Goal: Navigation & Orientation: Find specific page/section

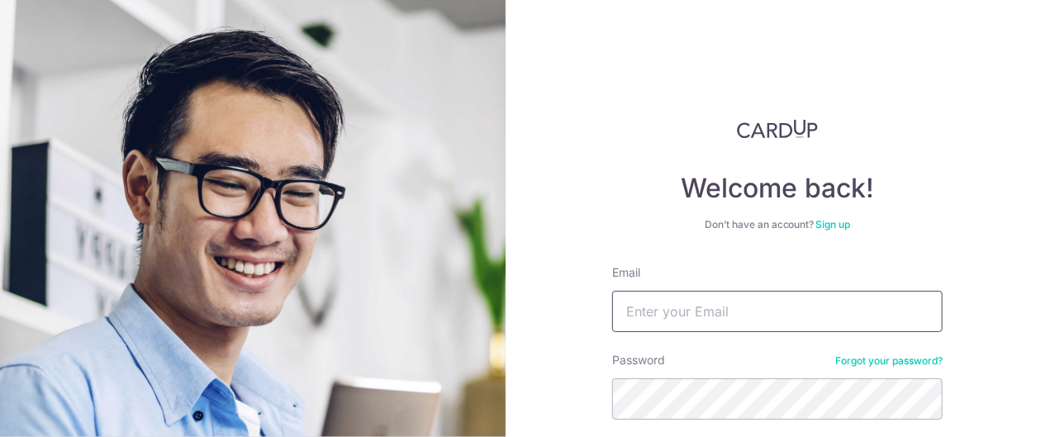
click at [745, 317] on input "Email" at bounding box center [777, 311] width 331 height 41
type input "[PERSON_NAME][EMAIL_ADDRESS][DOMAIN_NAME]"
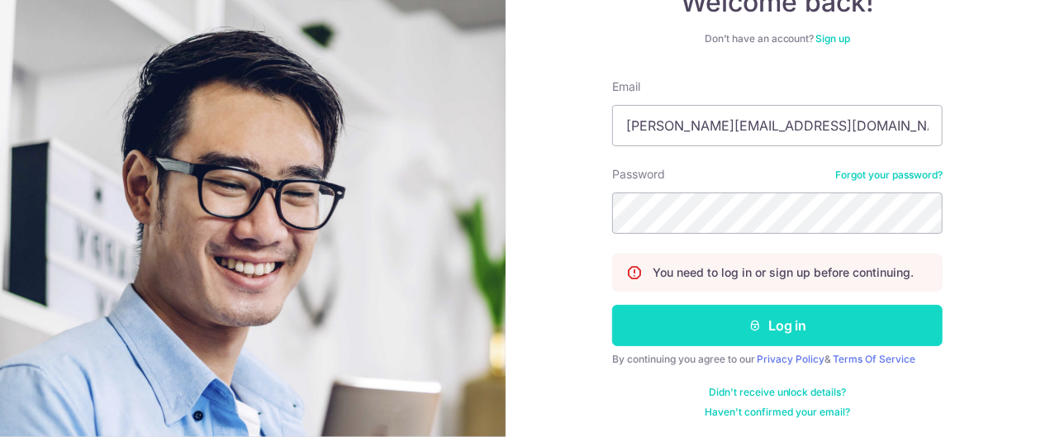
click at [785, 332] on button "Log in" at bounding box center [777, 325] width 331 height 41
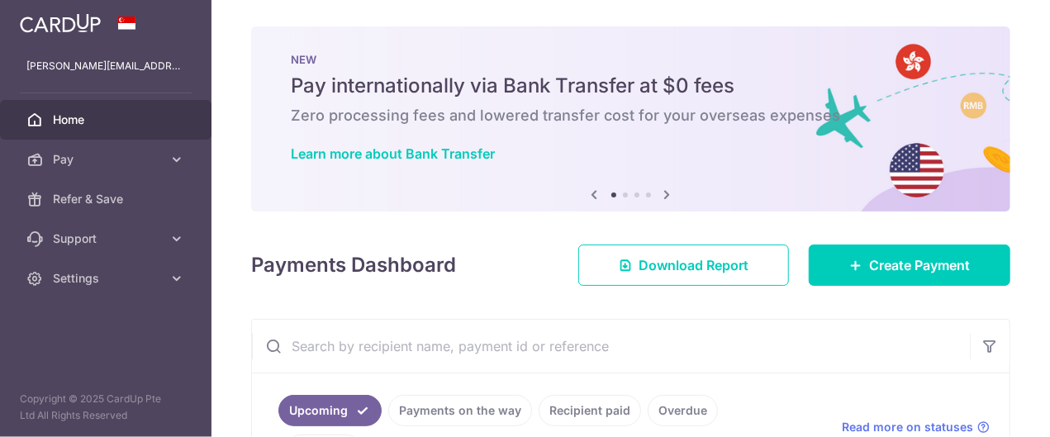
click at [602, 304] on div "× Pause Schedule Pause all future payments in this series Pause just this one p…" at bounding box center [631, 218] width 839 height 437
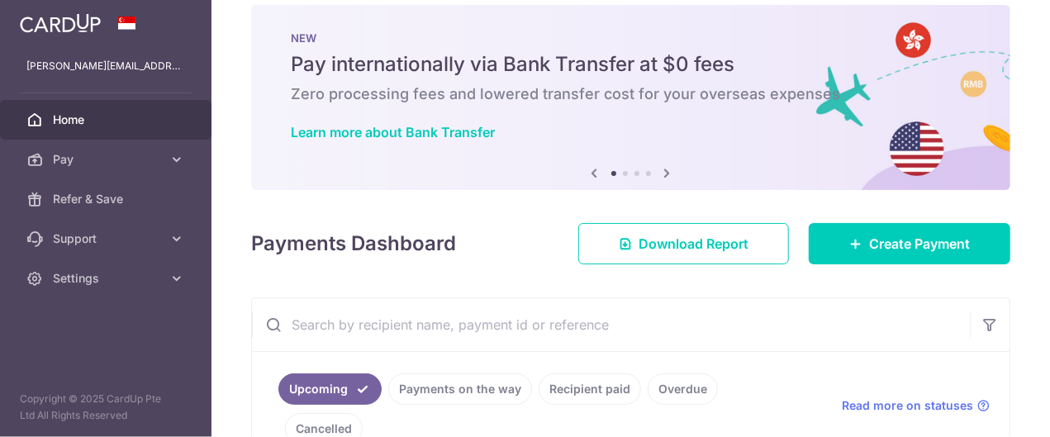
click at [509, 276] on div "× Pause Schedule Pause all future payments in this series Pause just this one p…" at bounding box center [631, 218] width 839 height 437
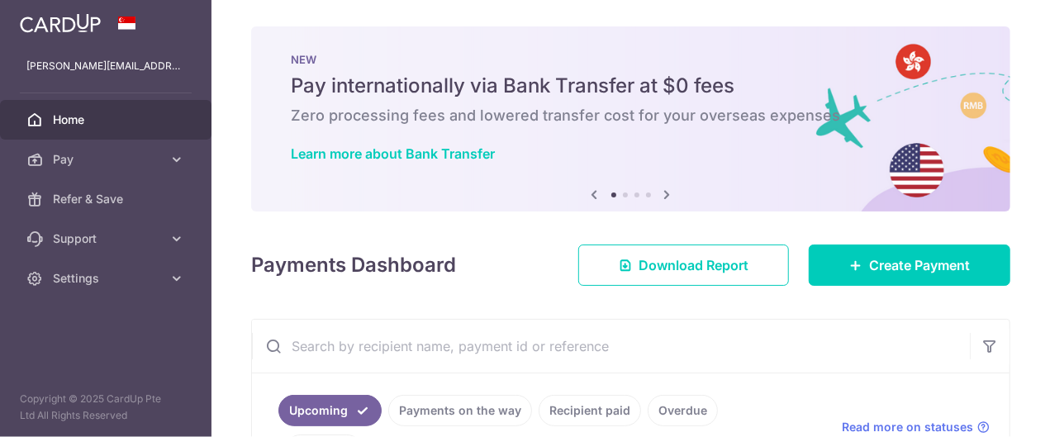
scroll to position [0, 0]
click at [664, 195] on icon at bounding box center [668, 194] width 20 height 21
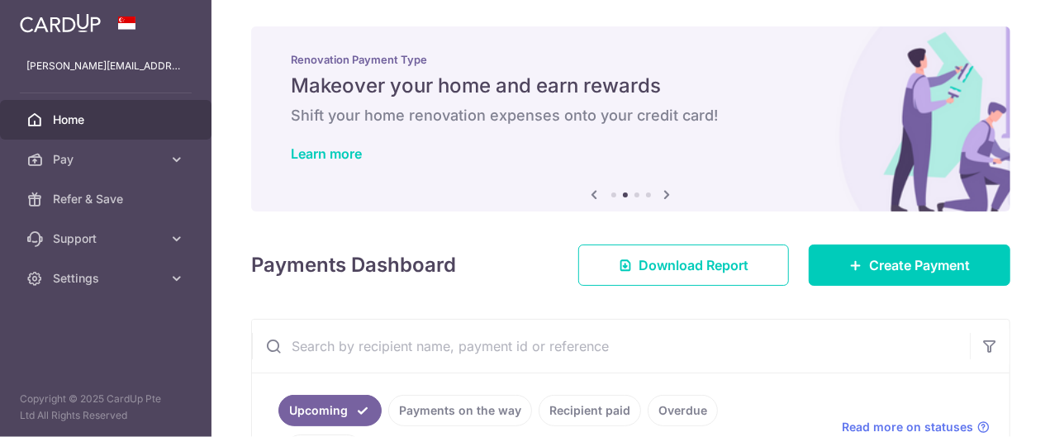
click at [664, 195] on icon at bounding box center [668, 194] width 20 height 21
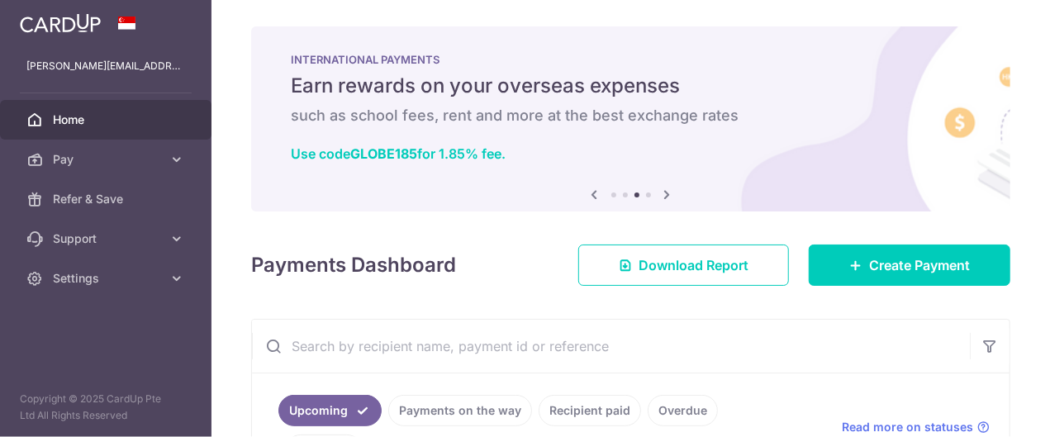
click at [664, 195] on icon at bounding box center [668, 194] width 20 height 21
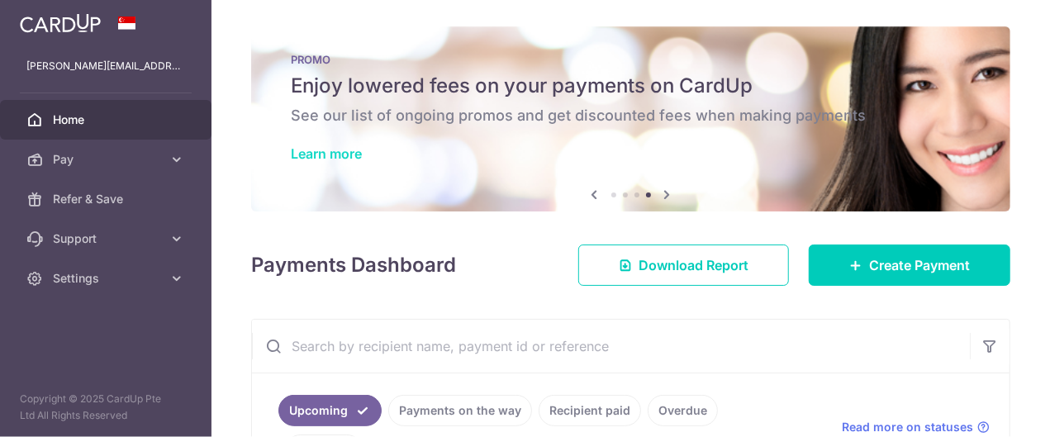
click at [349, 152] on link "Learn more" at bounding box center [326, 153] width 71 height 17
